Goal: Transaction & Acquisition: Purchase product/service

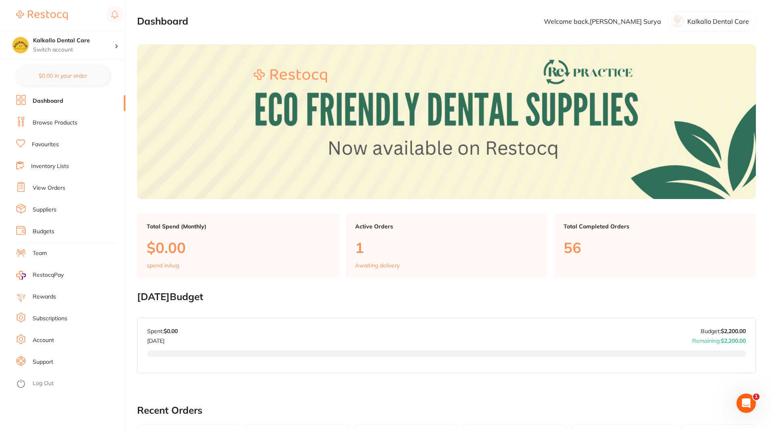
click at [37, 207] on link "Suppliers" at bounding box center [45, 210] width 24 height 8
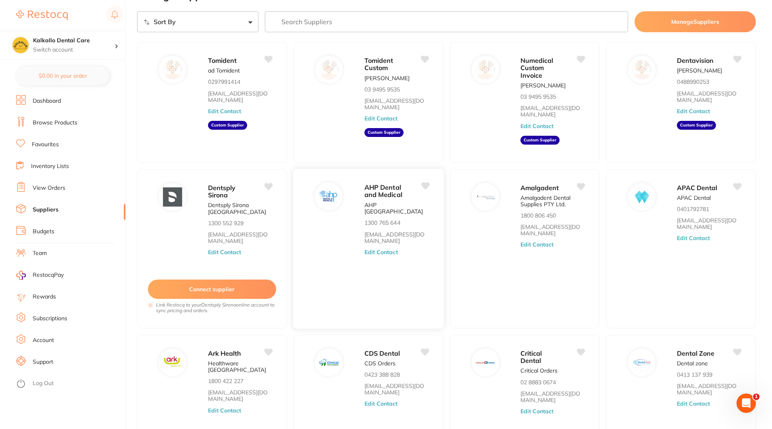
scroll to position [40, 0]
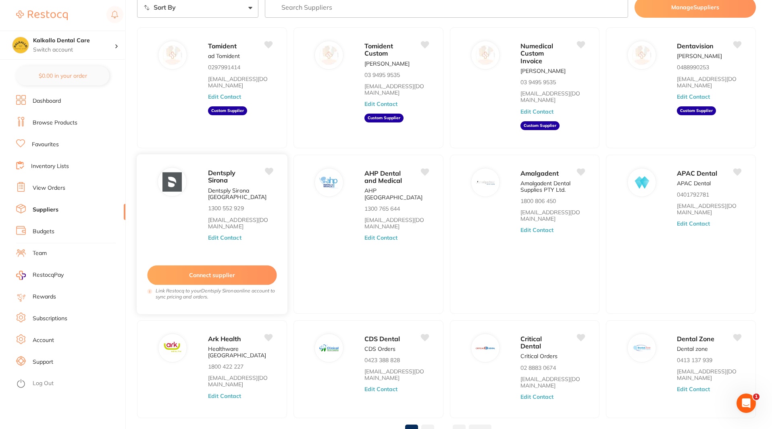
click at [229, 235] on button "Edit Contact" at bounding box center [224, 238] width 33 height 6
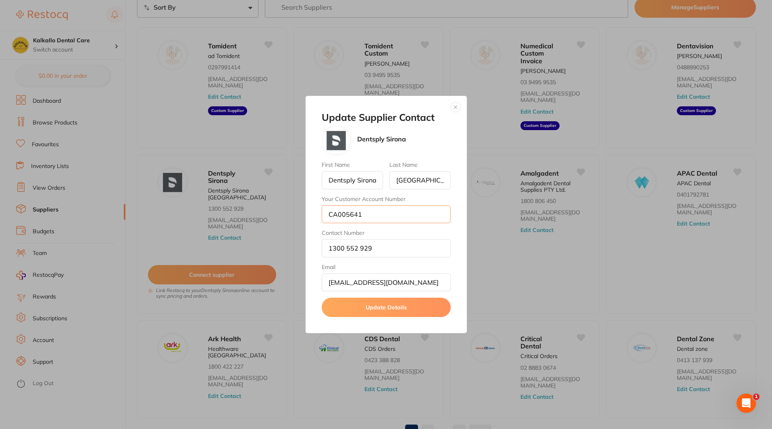
drag, startPoint x: 362, startPoint y: 216, endPoint x: 318, endPoint y: 213, distance: 44.0
click at [318, 213] on div "Update Supplier Contact Dentsply Sirona First Name Dentsply [GEOGRAPHIC_DATA] L…" at bounding box center [386, 215] width 161 height 238
click at [451, 107] on button "button" at bounding box center [456, 107] width 10 height 10
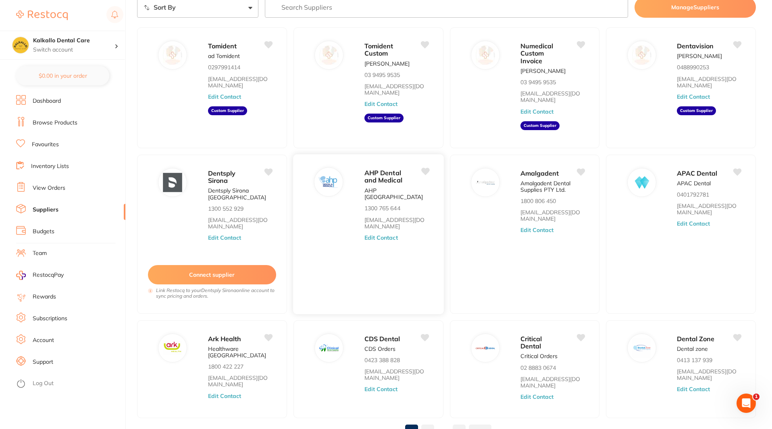
click at [394, 235] on button "Edit Contact" at bounding box center [380, 238] width 33 height 6
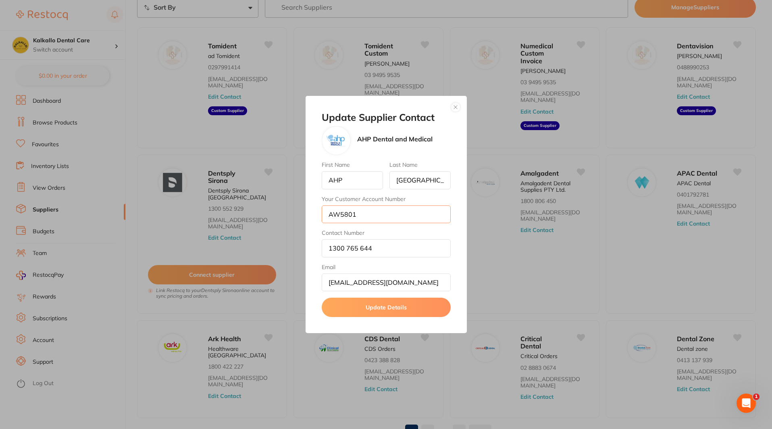
scroll to position [0, 0]
drag, startPoint x: 383, startPoint y: 218, endPoint x: 351, endPoint y: 218, distance: 32.2
click at [350, 220] on input "AW5801" at bounding box center [386, 215] width 129 height 18
click at [453, 106] on button "button" at bounding box center [456, 107] width 10 height 10
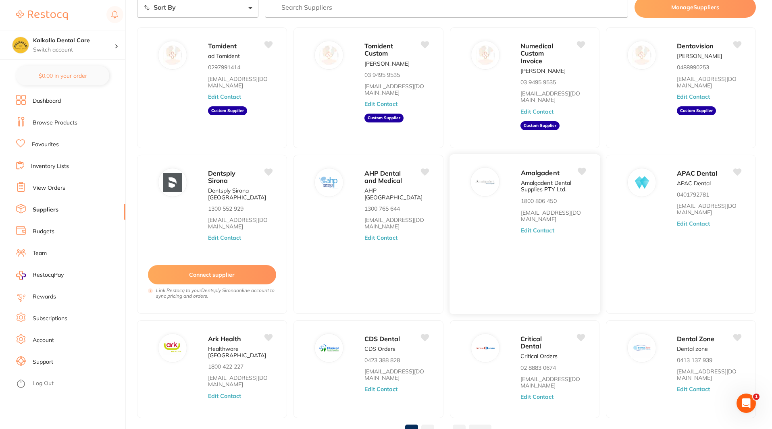
click at [546, 230] on button "Edit Contact" at bounding box center [536, 230] width 33 height 6
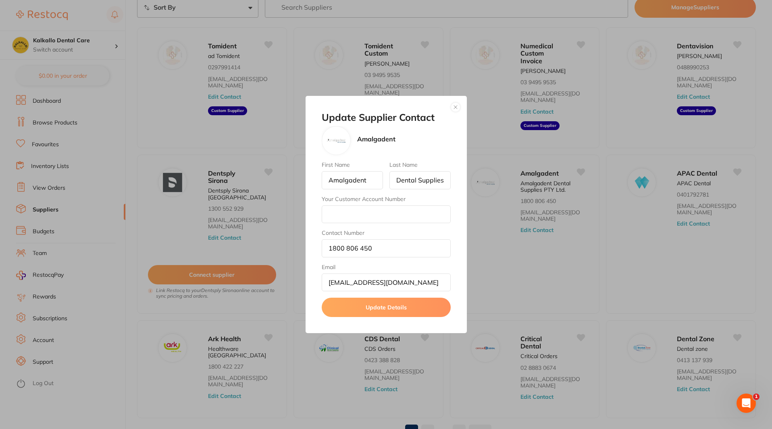
click at [456, 113] on div "Update Supplier Contact Amalgadent First Name Amalgadent Last Name Dental Suppl…" at bounding box center [386, 215] width 161 height 238
click at [457, 108] on button "button" at bounding box center [456, 107] width 10 height 10
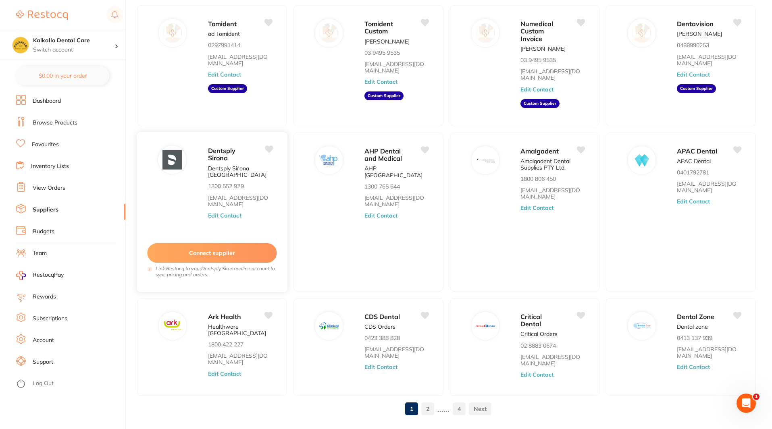
scroll to position [84, 0]
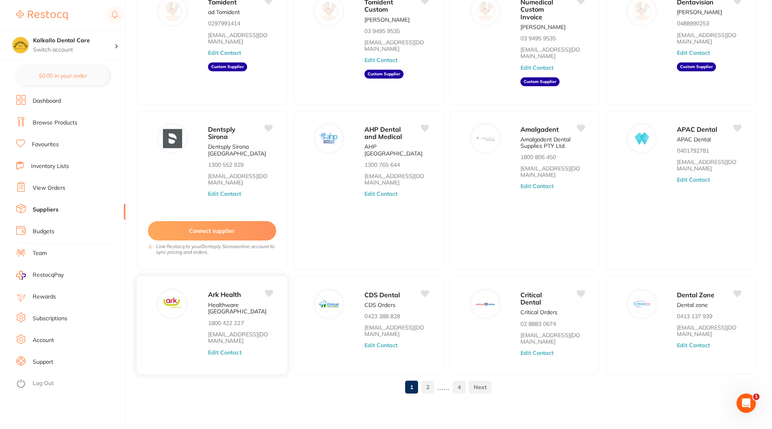
click at [220, 336] on div "Ark Health Healthware [GEOGRAPHIC_DATA] 1800 422 227 [EMAIL_ADDRESS][DOMAIN_NAM…" at bounding box center [243, 327] width 71 height 77
click at [220, 349] on button "Edit Contact" at bounding box center [224, 352] width 33 height 6
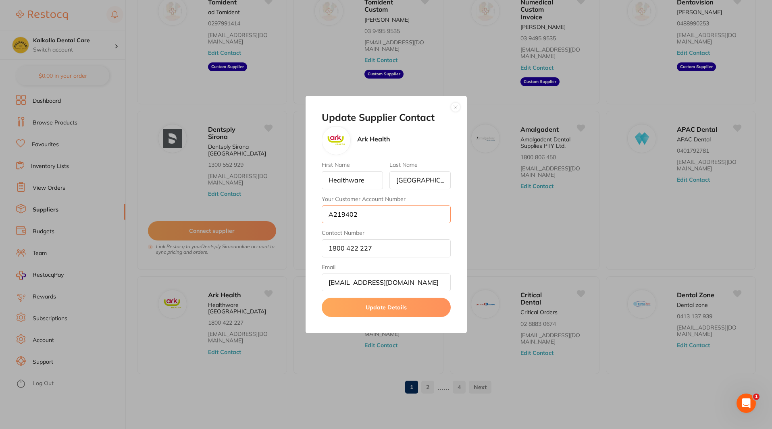
drag, startPoint x: 368, startPoint y: 217, endPoint x: 335, endPoint y: 203, distance: 35.0
click at [333, 211] on input "A219402" at bounding box center [386, 215] width 129 height 18
click at [458, 109] on button "button" at bounding box center [456, 107] width 10 height 10
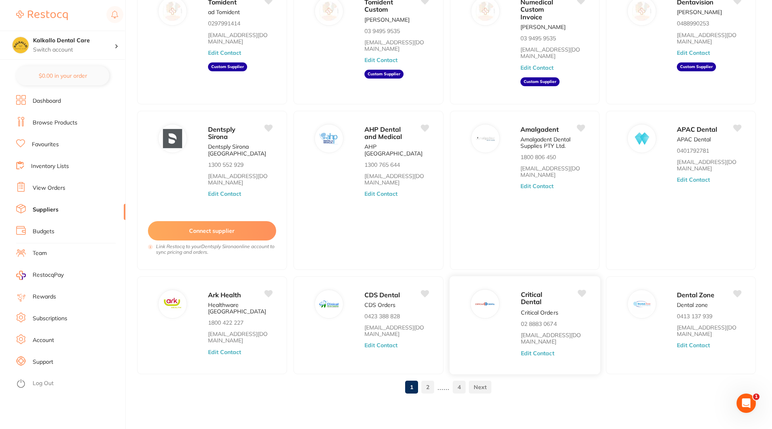
click at [527, 351] on button "Edit Contact" at bounding box center [536, 353] width 33 height 6
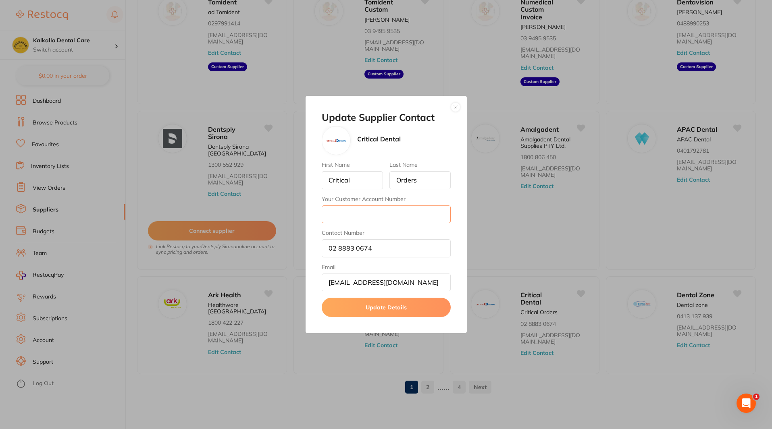
click at [369, 217] on input "Your Customer Account Number" at bounding box center [386, 215] width 129 height 18
click at [456, 107] on button "button" at bounding box center [456, 107] width 10 height 10
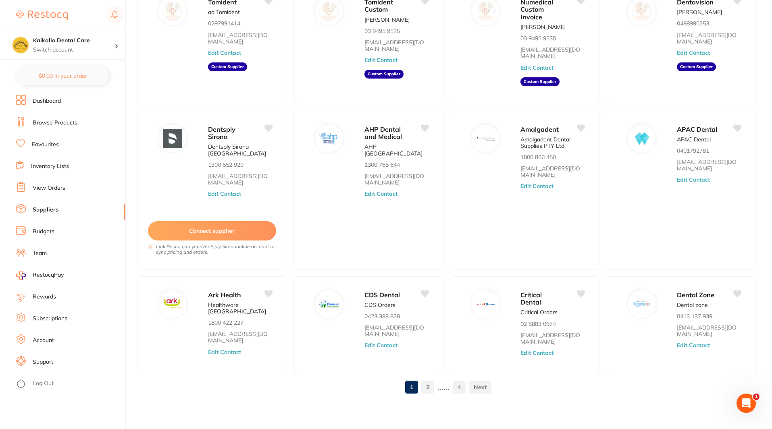
click at [435, 386] on ul "1 2 ...... 4" at bounding box center [446, 387] width 89 height 13
click at [432, 386] on link "2" at bounding box center [427, 387] width 13 height 16
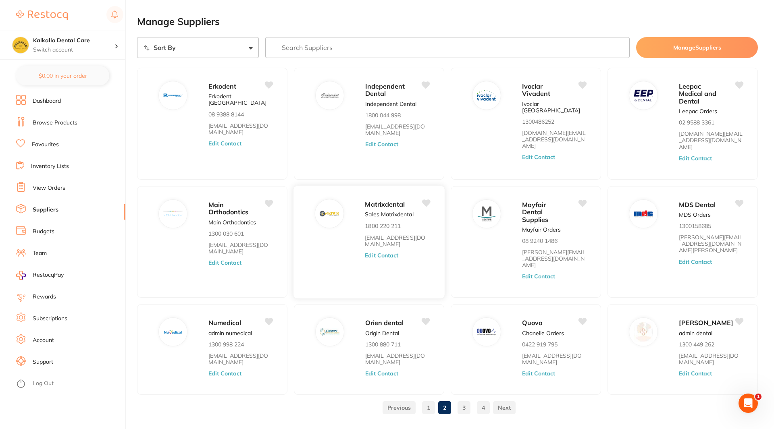
click at [374, 252] on button "Edit Contact" at bounding box center [381, 255] width 33 height 6
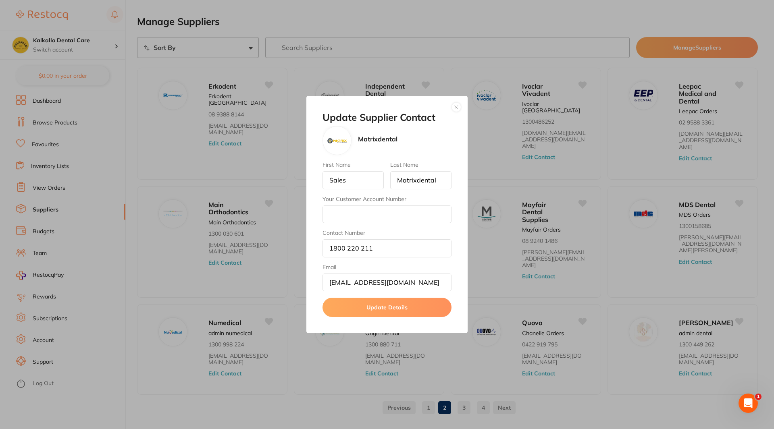
click at [456, 107] on button "button" at bounding box center [456, 107] width 10 height 10
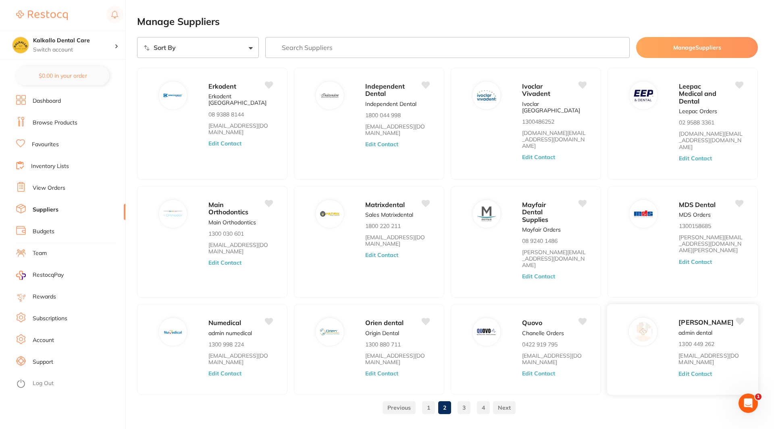
click at [698, 371] on button "Edit Contact" at bounding box center [694, 374] width 33 height 6
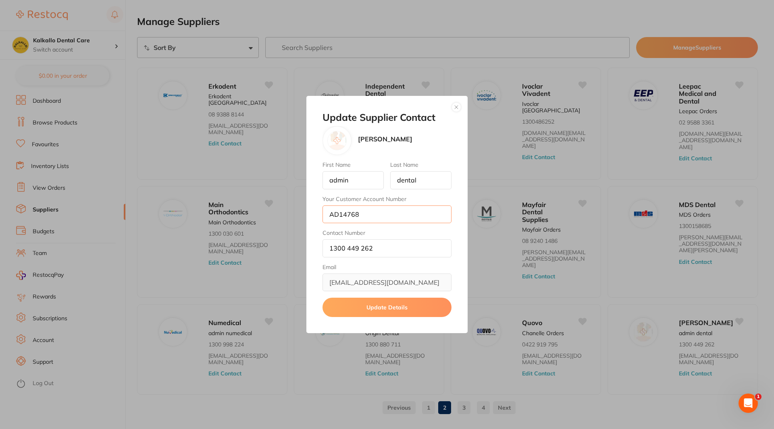
drag, startPoint x: 385, startPoint y: 212, endPoint x: 311, endPoint y: 209, distance: 73.8
click at [311, 209] on div "Update Supplier Contact [PERSON_NAME] First Name admin Last Name dental Your Cu…" at bounding box center [386, 215] width 161 height 238
click at [457, 108] on button "button" at bounding box center [456, 107] width 10 height 10
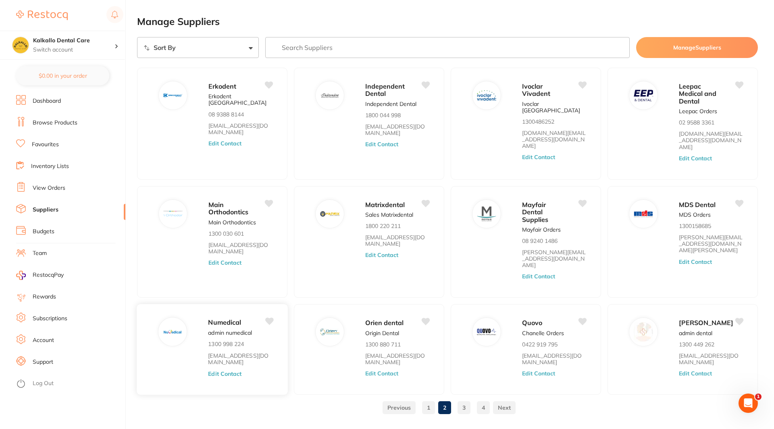
click at [225, 319] on span "Numedical" at bounding box center [224, 323] width 33 height 8
click at [225, 371] on button "Edit Contact" at bounding box center [224, 374] width 33 height 6
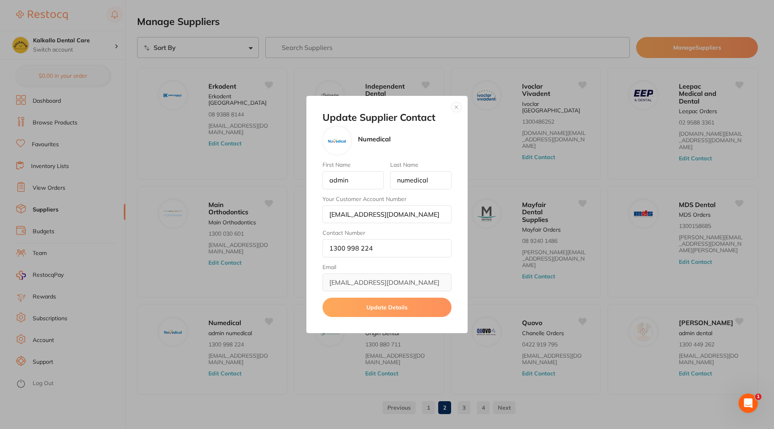
click at [457, 107] on button "button" at bounding box center [456, 107] width 10 height 10
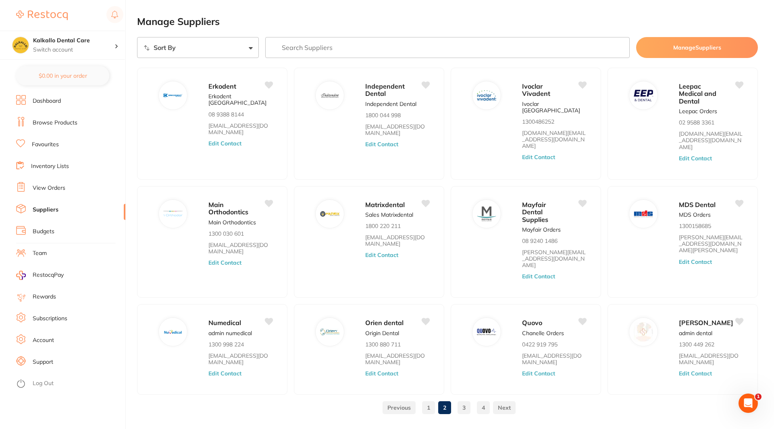
click at [60, 96] on li "Dashboard" at bounding box center [70, 101] width 109 height 12
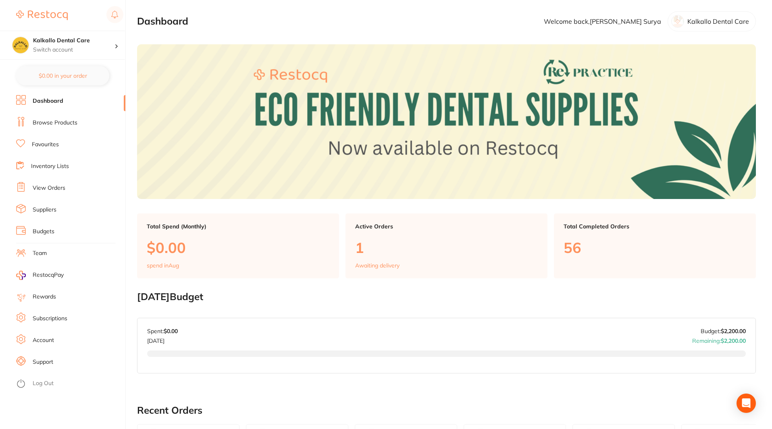
click at [58, 123] on link "Browse Products" at bounding box center [55, 123] width 45 height 8
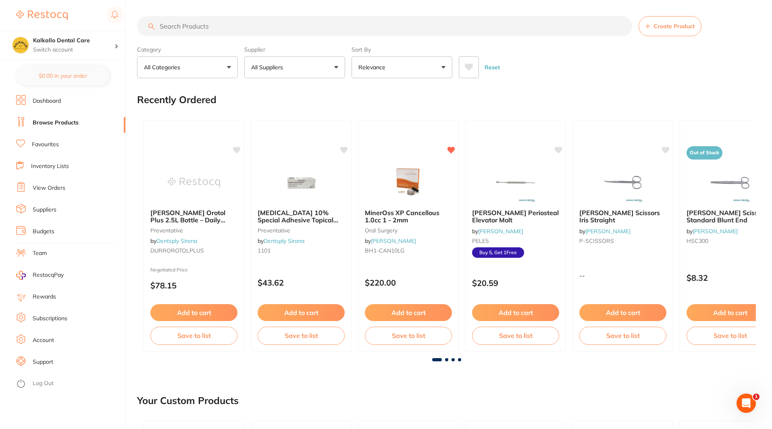
click at [233, 30] on input "search" at bounding box center [384, 26] width 495 height 20
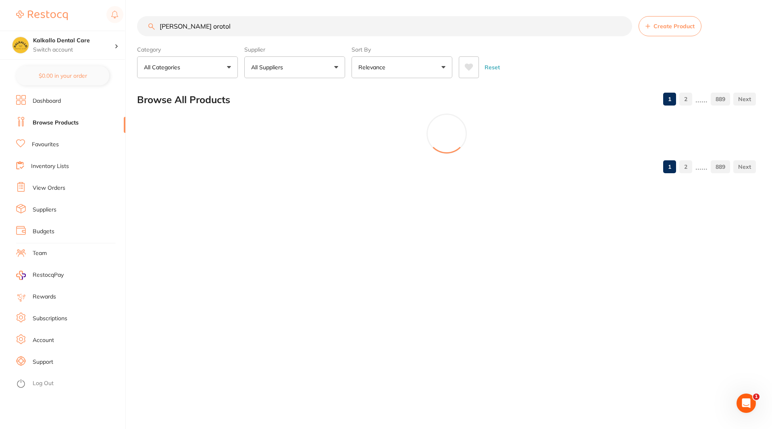
type input "[PERSON_NAME] orotol"
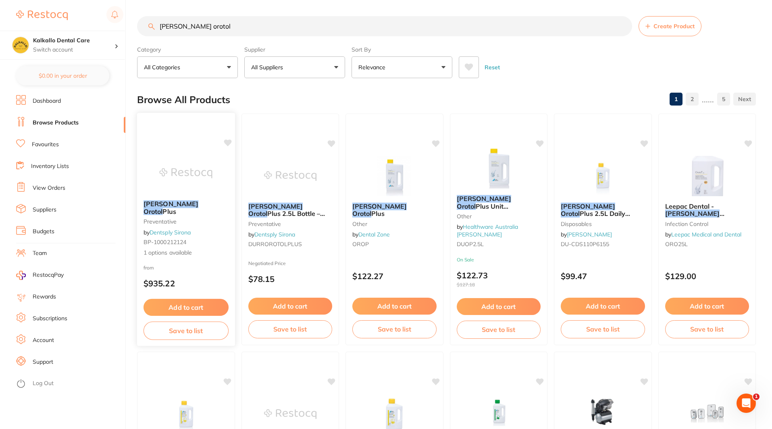
click at [175, 211] on div "[PERSON_NAME] Orotol Plus preventative by Dentsply Sirona BP-1000212124 1 optio…" at bounding box center [186, 229] width 98 height 70
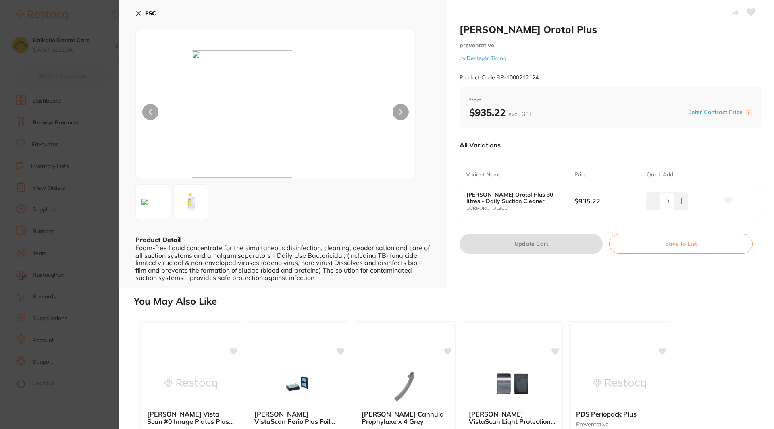
click at [78, 114] on section "[PERSON_NAME] Orotol Plus preventative by Dentsply Sirona Product Code: BP-1000…" at bounding box center [387, 214] width 774 height 429
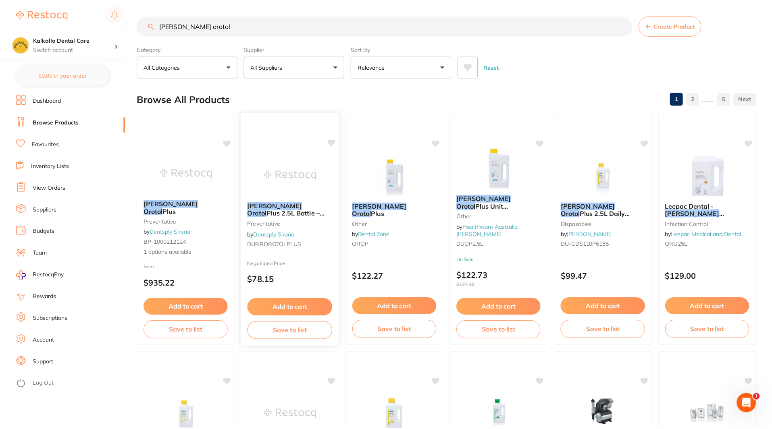
scroll to position [68, 0]
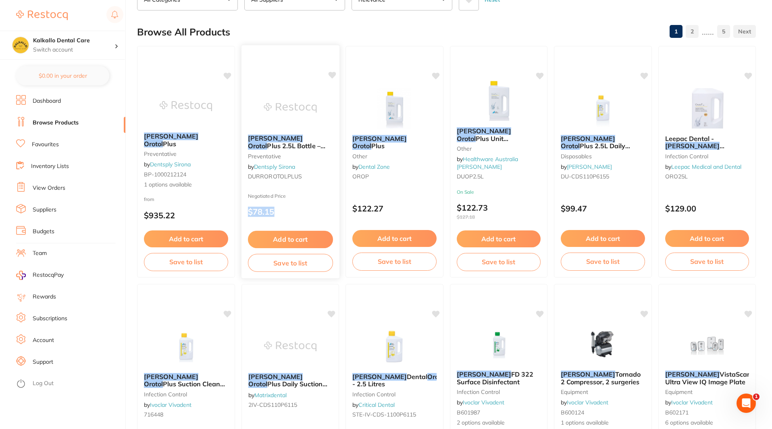
drag, startPoint x: 274, startPoint y: 212, endPoint x: 245, endPoint y: 214, distance: 28.7
click at [245, 214] on div "Negotiated Price $78.15" at bounding box center [290, 206] width 98 height 27
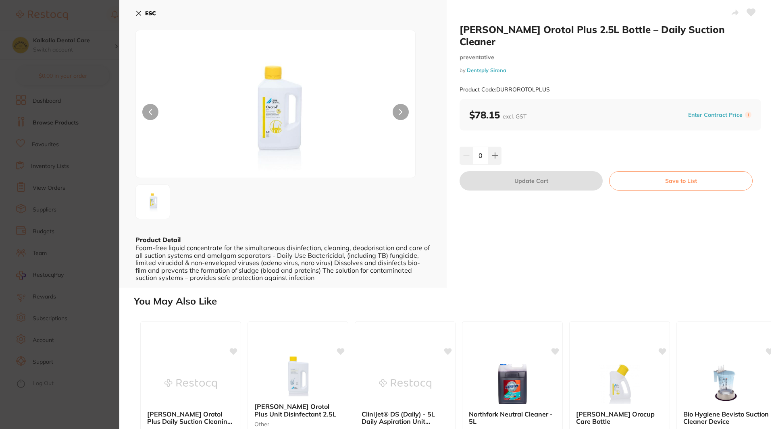
click at [708, 99] on div "$78.15 excl. GST Enter Contract Price i" at bounding box center [610, 114] width 301 height 31
drag, startPoint x: 709, startPoint y: 100, endPoint x: 503, endPoint y: 112, distance: 205.5
click at [709, 111] on button "Enter Contract Price" at bounding box center [715, 115] width 59 height 8
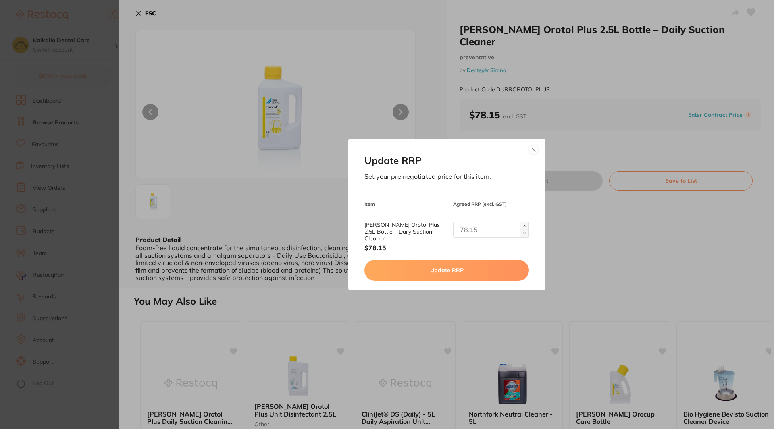
drag, startPoint x: 480, startPoint y: 233, endPoint x: 428, endPoint y: 239, distance: 52.7
click at [428, 239] on div "[PERSON_NAME] Orotol Plus 2.5L Bottle – Daily Suction Cleaner $78.15" at bounding box center [446, 237] width 164 height 30
type input "90"
click at [432, 260] on button "Update RRP" at bounding box center [446, 270] width 164 height 21
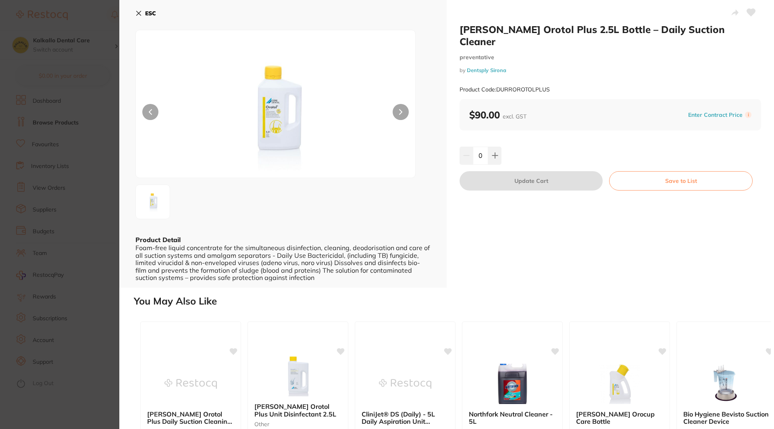
click at [143, 14] on button "ESC" at bounding box center [145, 13] width 21 height 14
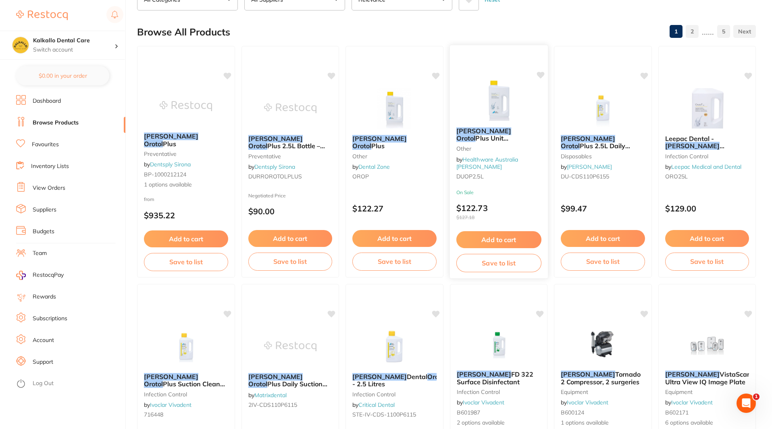
click at [503, 166] on link "Healthware Australia [PERSON_NAME]" at bounding box center [487, 163] width 62 height 15
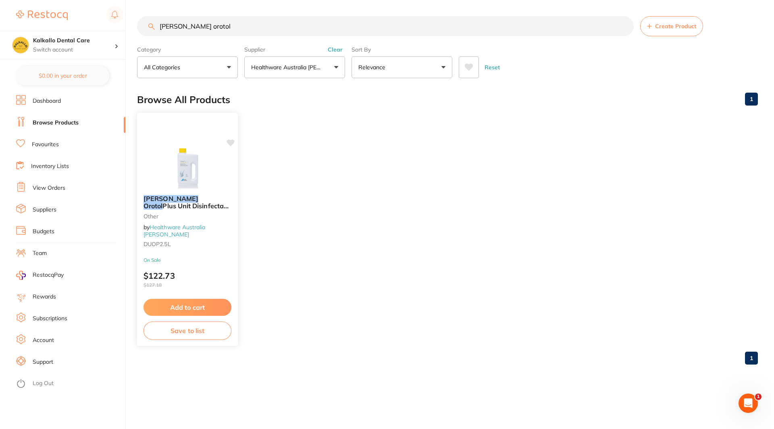
click at [189, 237] on link "Healthware Australia [PERSON_NAME]" at bounding box center [174, 230] width 62 height 15
click at [47, 210] on link "Suppliers" at bounding box center [45, 210] width 24 height 8
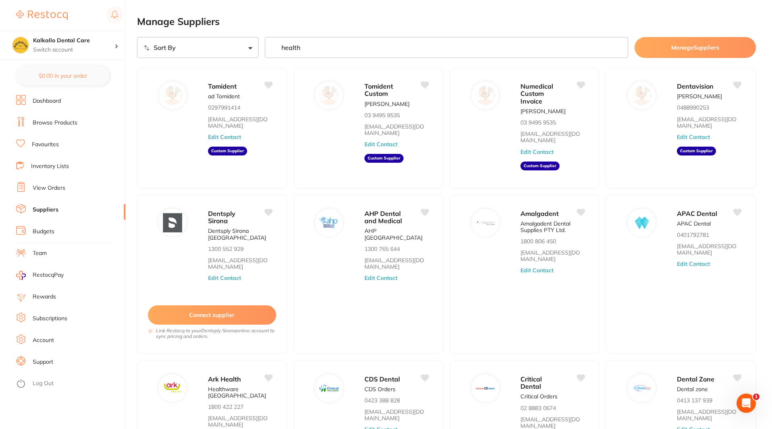
type input "health"
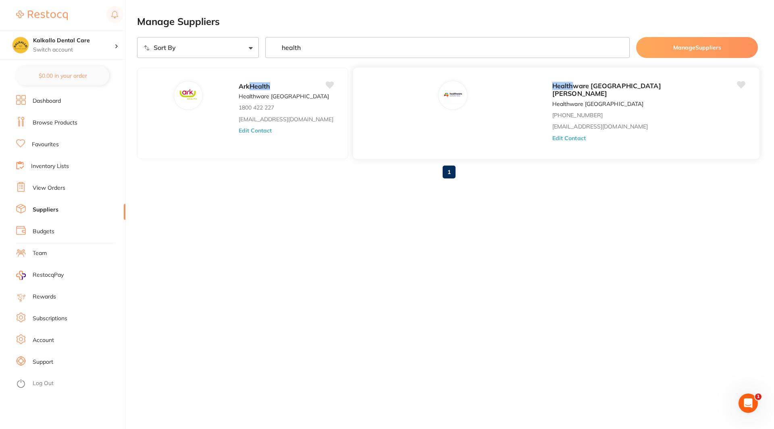
click at [552, 135] on button "Edit Contact" at bounding box center [568, 138] width 33 height 6
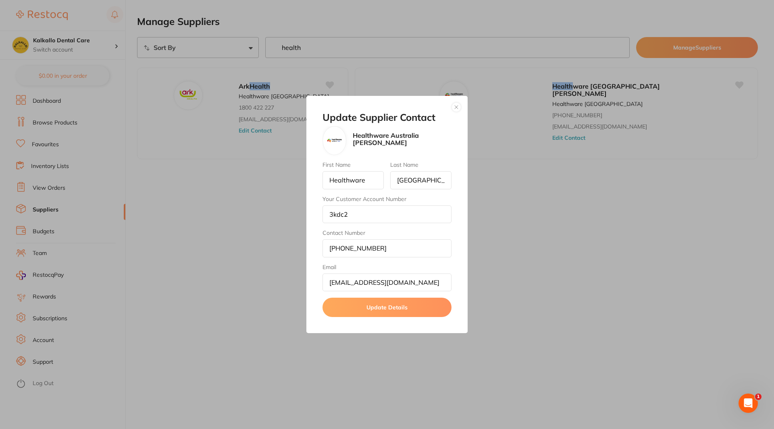
click at [457, 110] on button "button" at bounding box center [456, 107] width 10 height 10
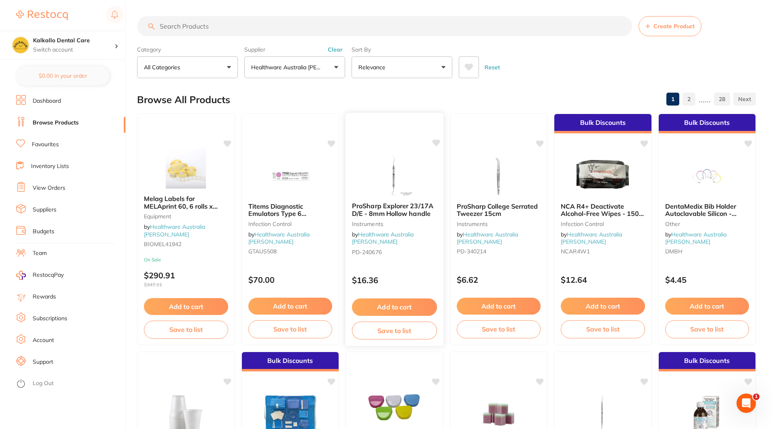
click at [395, 310] on button "Add to cart" at bounding box center [394, 307] width 85 height 17
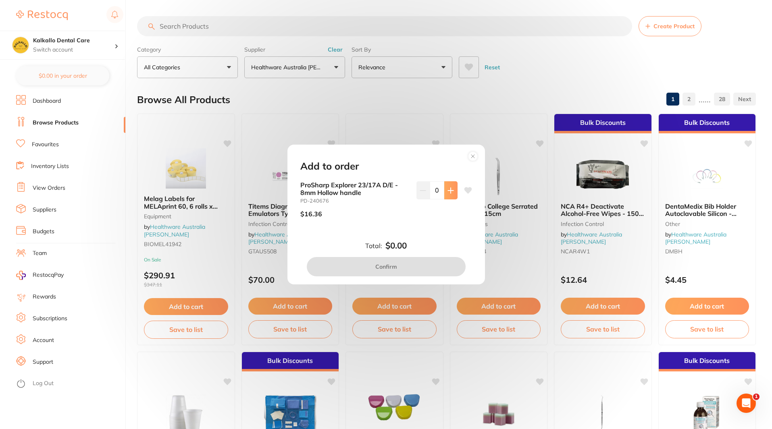
click at [447, 191] on icon at bounding box center [450, 190] width 6 height 6
type input "1"
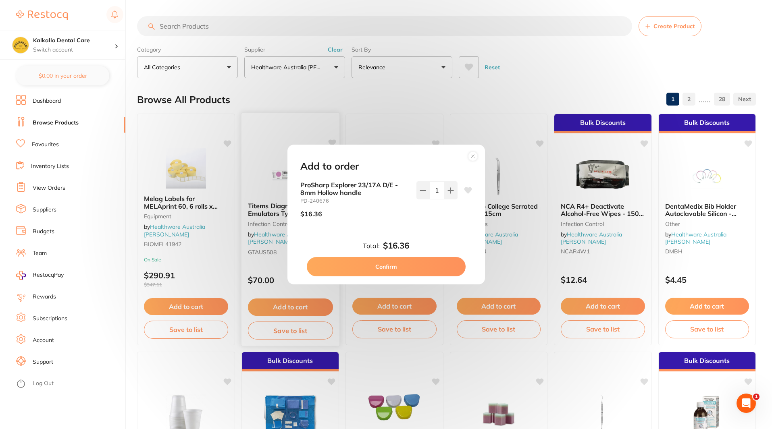
drag, startPoint x: 414, startPoint y: 264, endPoint x: 252, endPoint y: 195, distance: 177.0
click at [414, 265] on button "Confirm" at bounding box center [386, 266] width 159 height 19
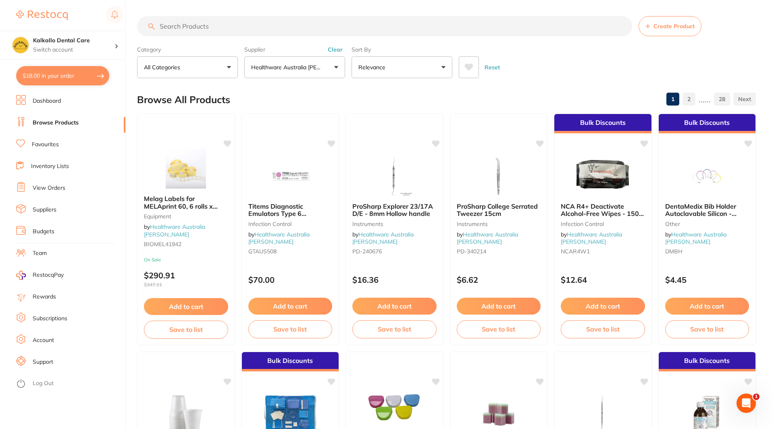
click at [52, 76] on button "$18.00 in your order" at bounding box center [62, 75] width 93 height 19
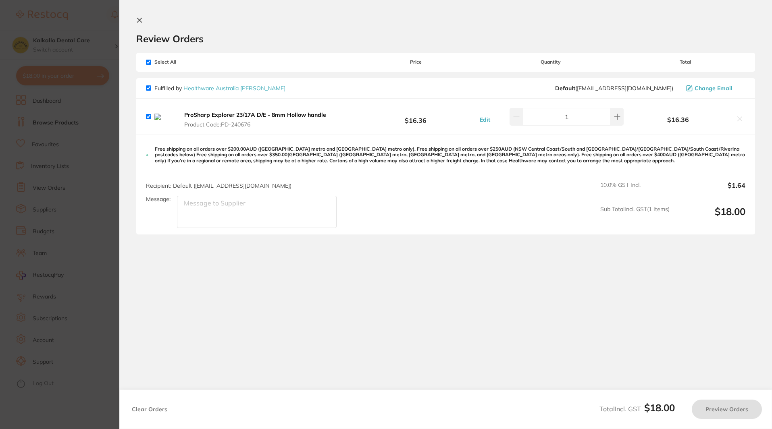
checkbox input "true"
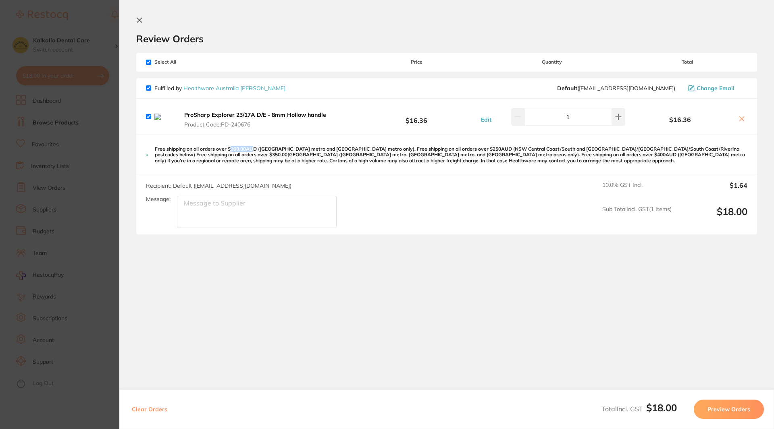
drag, startPoint x: 231, startPoint y: 152, endPoint x: 254, endPoint y: 151, distance: 22.6
click at [254, 151] on p "Free shipping on all orders over $200.00AUD ([GEOGRAPHIC_DATA] metro and [GEOGR…" at bounding box center [451, 154] width 593 height 17
drag, startPoint x: 202, startPoint y: 156, endPoint x: 216, endPoint y: 156, distance: 14.1
click at [216, 156] on p "Free shipping on all orders over $200.00AUD ([GEOGRAPHIC_DATA] metro and [GEOGR…" at bounding box center [451, 154] width 593 height 17
drag, startPoint x: 158, startPoint y: 156, endPoint x: 174, endPoint y: 156, distance: 15.7
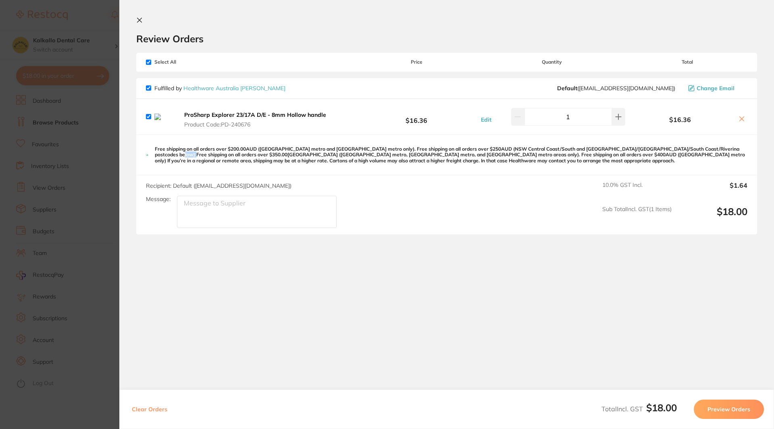
click at [174, 156] on p "Free shipping on all orders over $200.00AUD ([GEOGRAPHIC_DATA] metro and [GEOGR…" at bounding box center [451, 154] width 593 height 17
click at [192, 164] on p "Free shipping on all orders over $200.00AUD ([GEOGRAPHIC_DATA] metro and [GEOGR…" at bounding box center [451, 154] width 593 height 17
click at [736, 120] on button at bounding box center [741, 119] width 11 height 8
checkbox input "false"
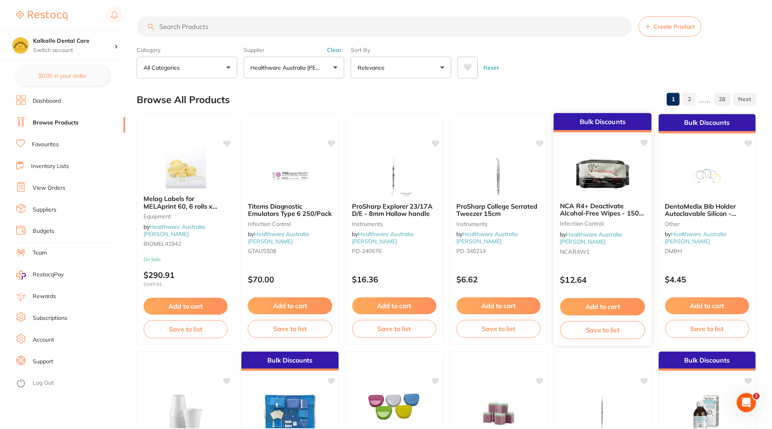
scroll to position [68, 0]
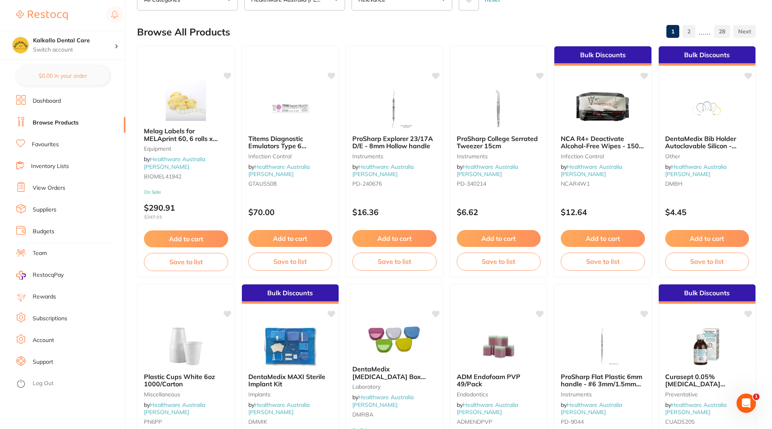
click at [39, 145] on link "Favourites" at bounding box center [45, 145] width 27 height 8
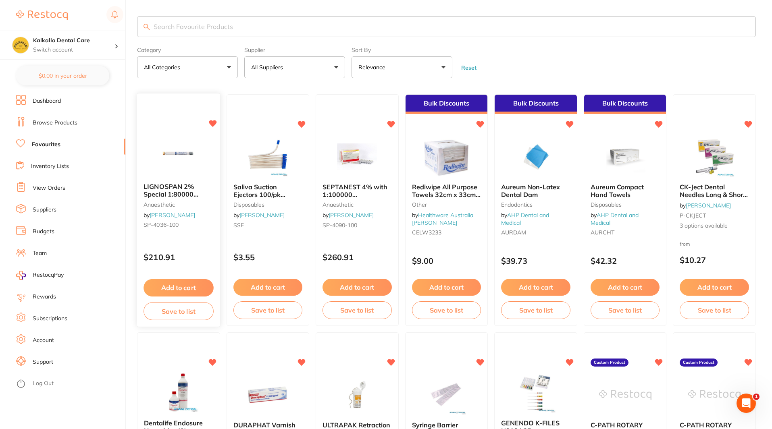
click at [212, 126] on icon at bounding box center [213, 124] width 8 height 7
click at [451, 177] on div "Rediwipe All Purpose Towels 32cm x 33cm white - 100/Box other by Healthware Aus…" at bounding box center [446, 211] width 83 height 69
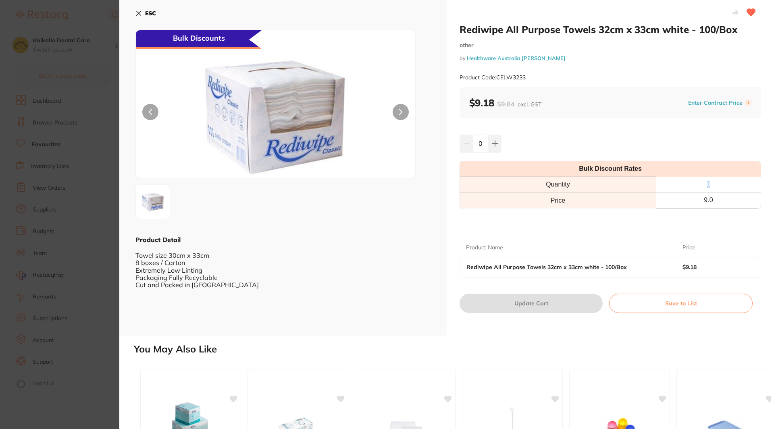
drag, startPoint x: 709, startPoint y: 184, endPoint x: 702, endPoint y: 186, distance: 7.8
click at [703, 185] on th "8" at bounding box center [708, 185] width 105 height 16
click at [152, 14] on b "ESC" at bounding box center [150, 13] width 11 height 7
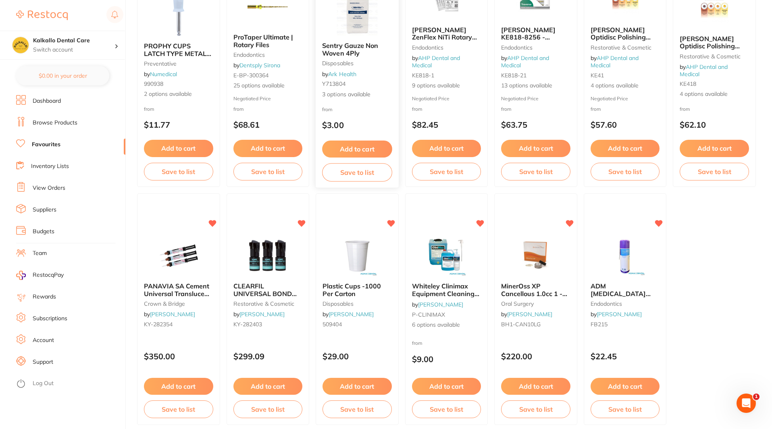
scroll to position [1368, 0]
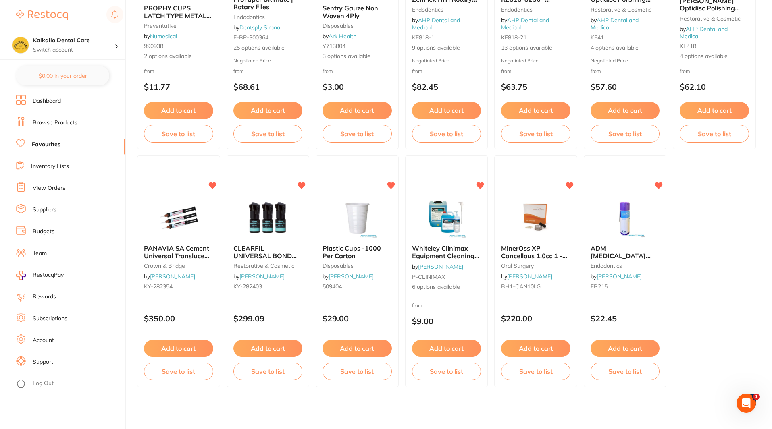
click at [252, 254] on span "CLEARFIL UNIVERSAL BOND Quick 5ml Bottle 3 Pack" at bounding box center [265, 259] width 64 height 31
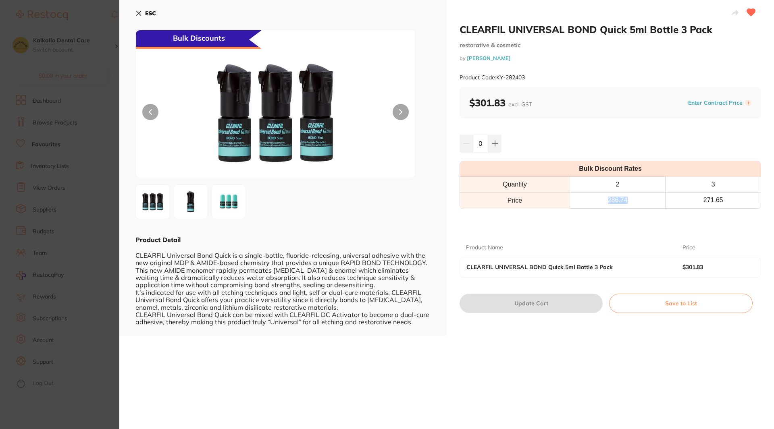
drag, startPoint x: 607, startPoint y: 198, endPoint x: 628, endPoint y: 198, distance: 20.6
click at [628, 198] on th "286.74" at bounding box center [618, 201] width 96 height 16
click at [615, 189] on th "2" at bounding box center [618, 185] width 96 height 16
click at [614, 185] on th "2" at bounding box center [618, 185] width 96 height 16
click at [618, 181] on th "2" at bounding box center [618, 185] width 96 height 16
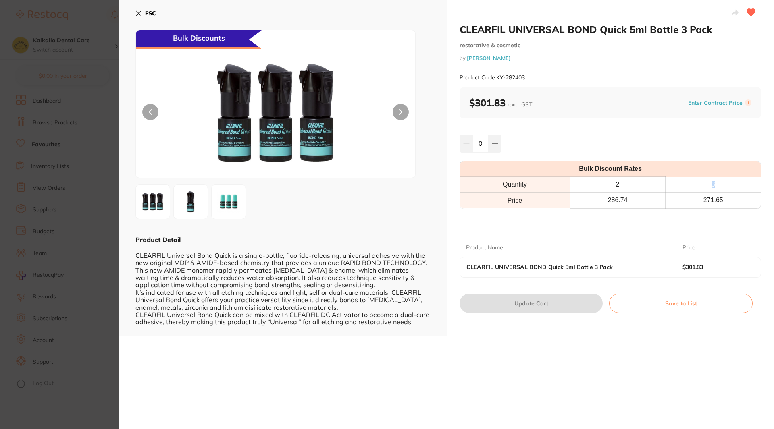
drag, startPoint x: 710, startPoint y: 185, endPoint x: 715, endPoint y: 185, distance: 4.9
click at [715, 185] on th "3" at bounding box center [712, 185] width 95 height 16
click at [89, 261] on section "CLEARFIL UNIVERSAL BOND Quick 5ml Bottle 3 Pack restorative & cosmetic by [PERS…" at bounding box center [387, 214] width 774 height 429
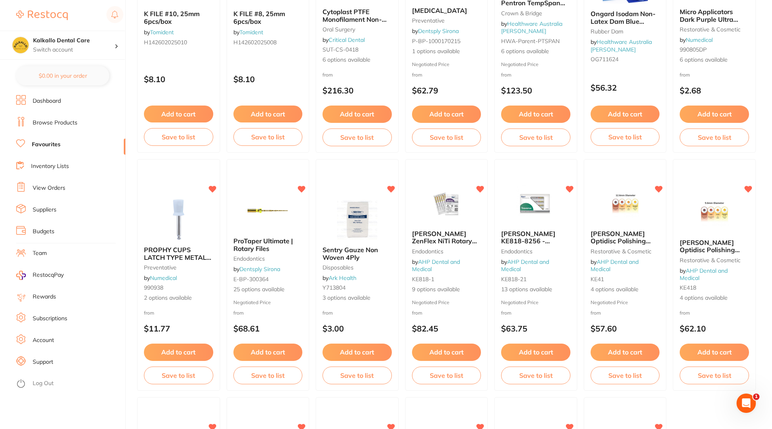
scroll to position [1328, 0]
